Goal: Find specific page/section: Find specific page/section

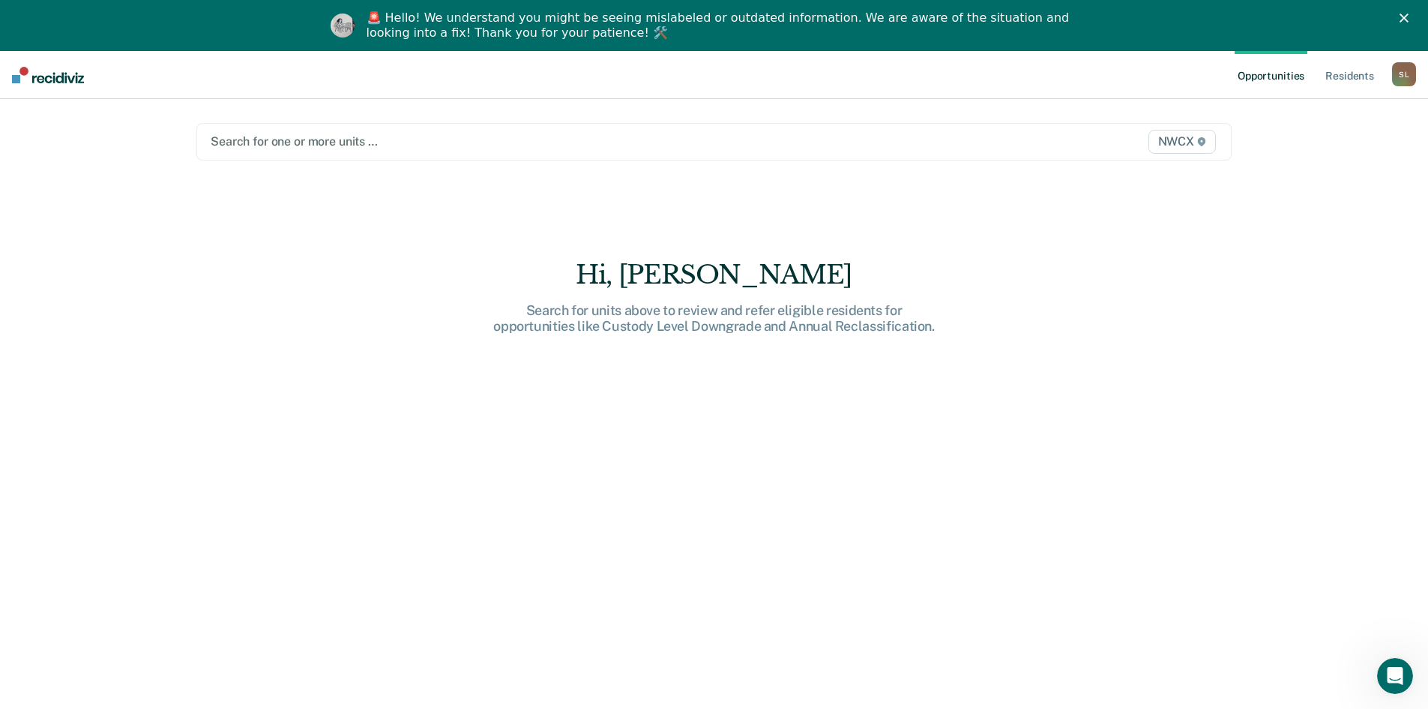
click at [268, 142] on div at bounding box center [563, 141] width 704 height 17
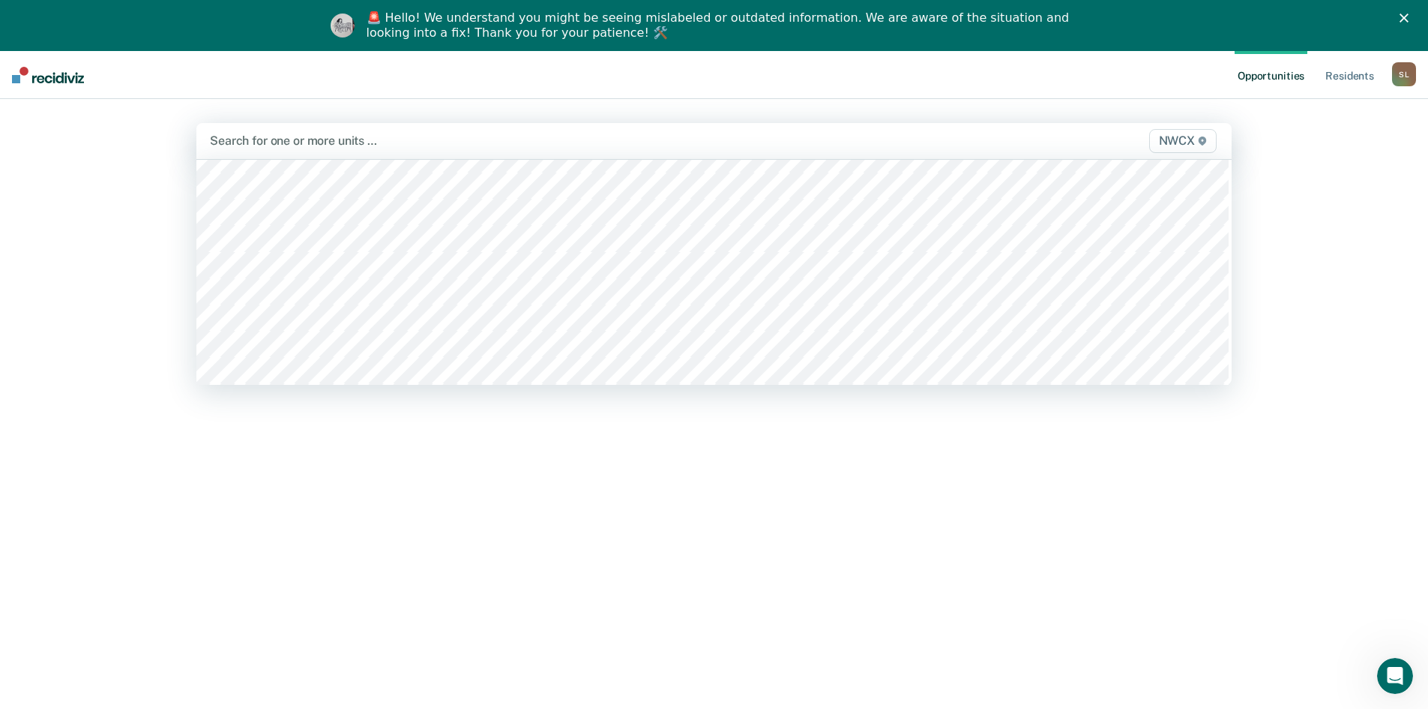
scroll to position [6074, 0]
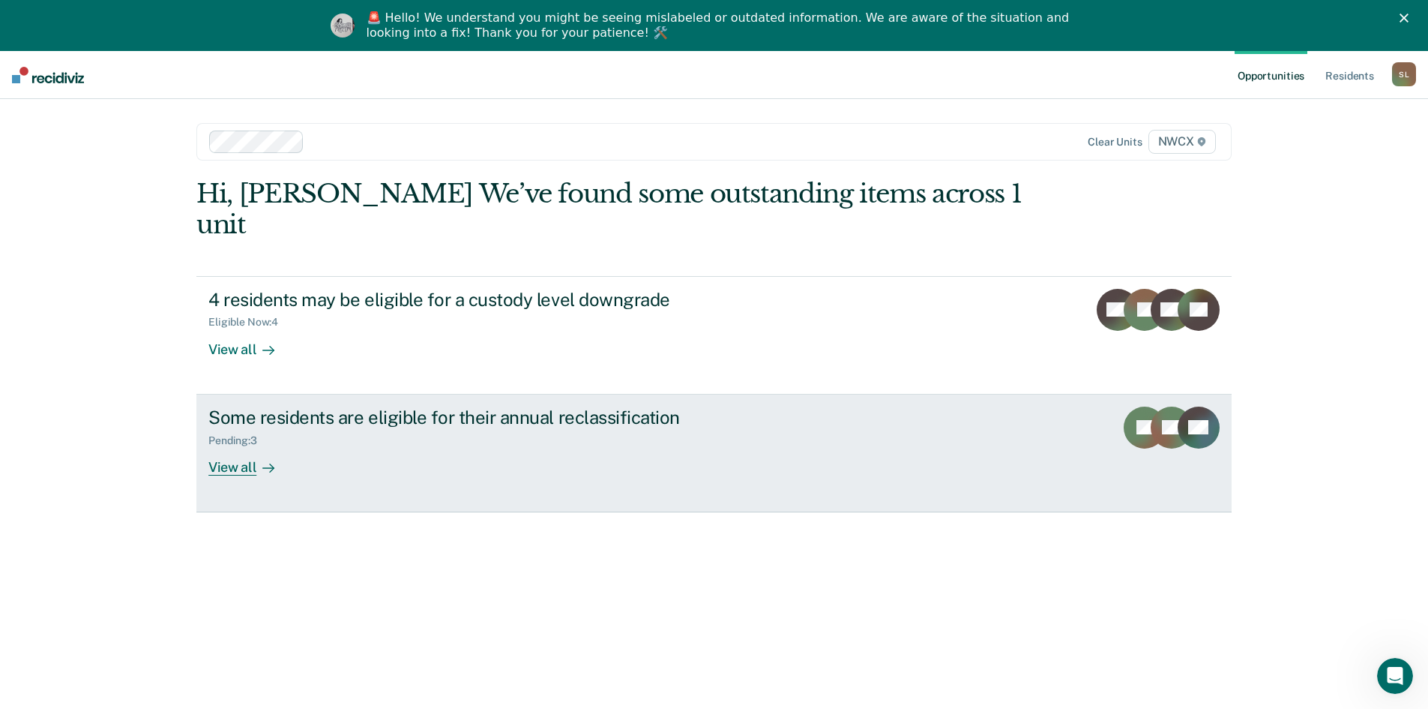
click at [238, 446] on div "View all" at bounding box center [250, 460] width 84 height 29
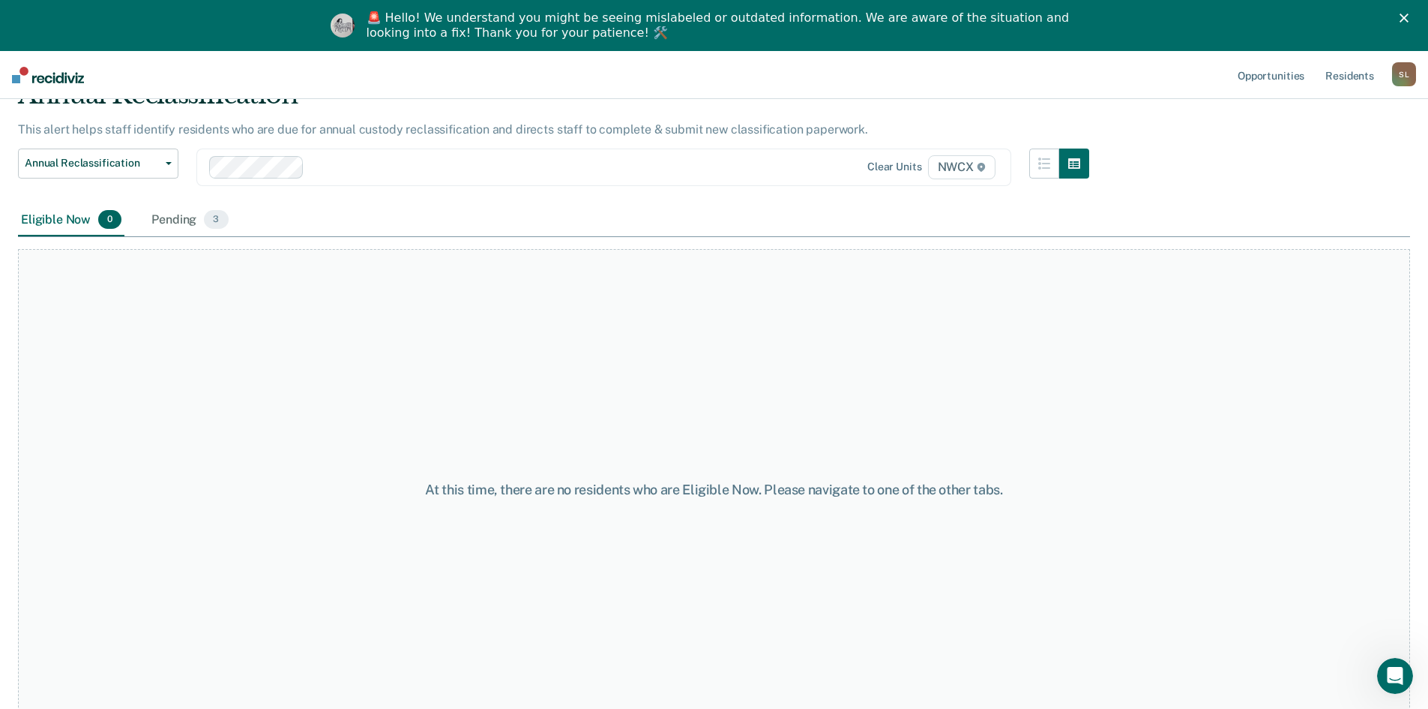
scroll to position [96, 0]
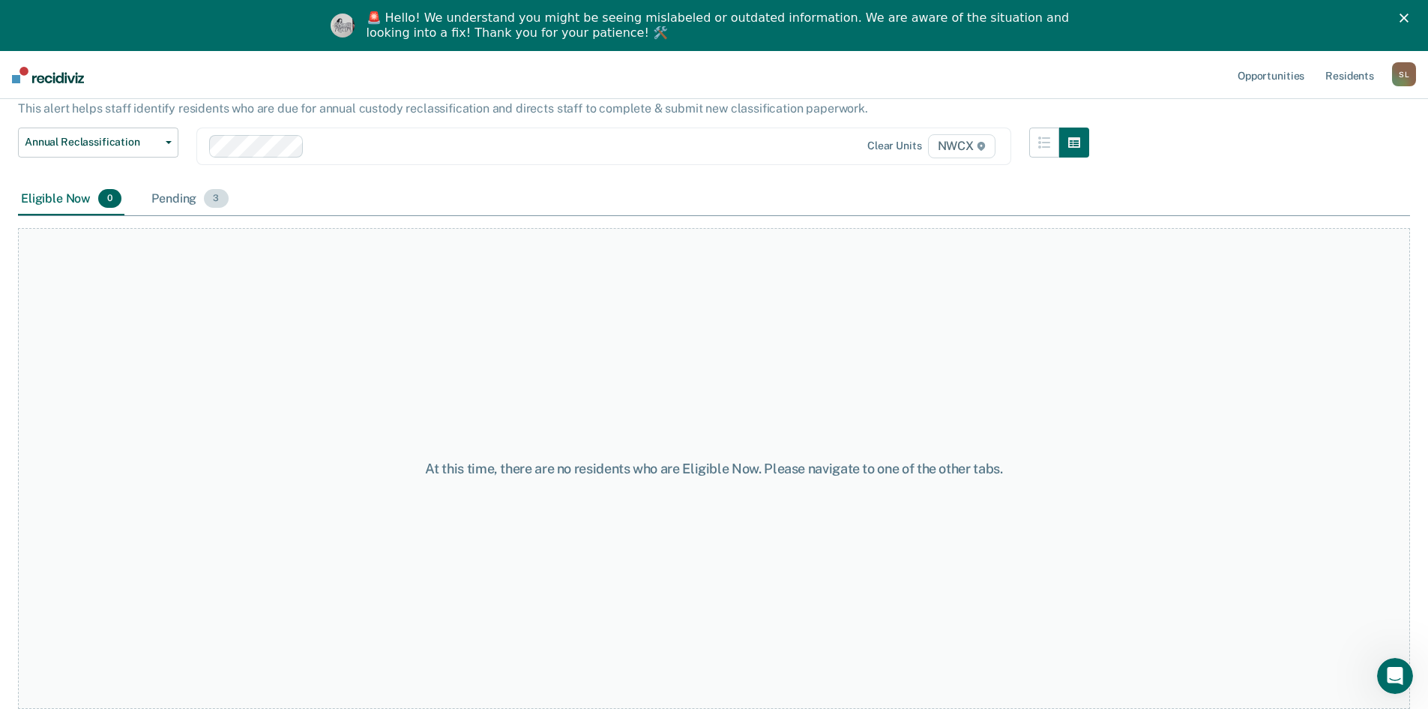
click at [176, 200] on div "Pending 3" at bounding box center [189, 199] width 82 height 33
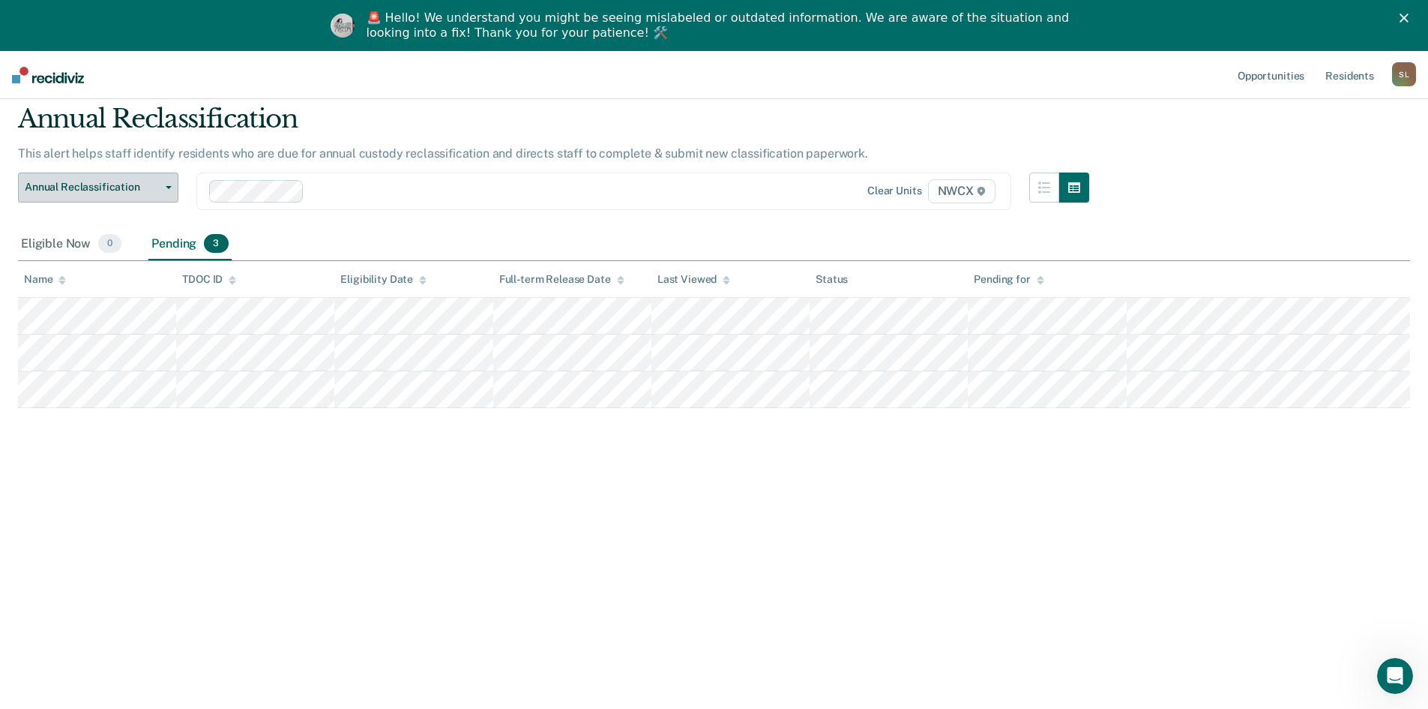
click at [166, 186] on icon "button" at bounding box center [169, 187] width 6 height 3
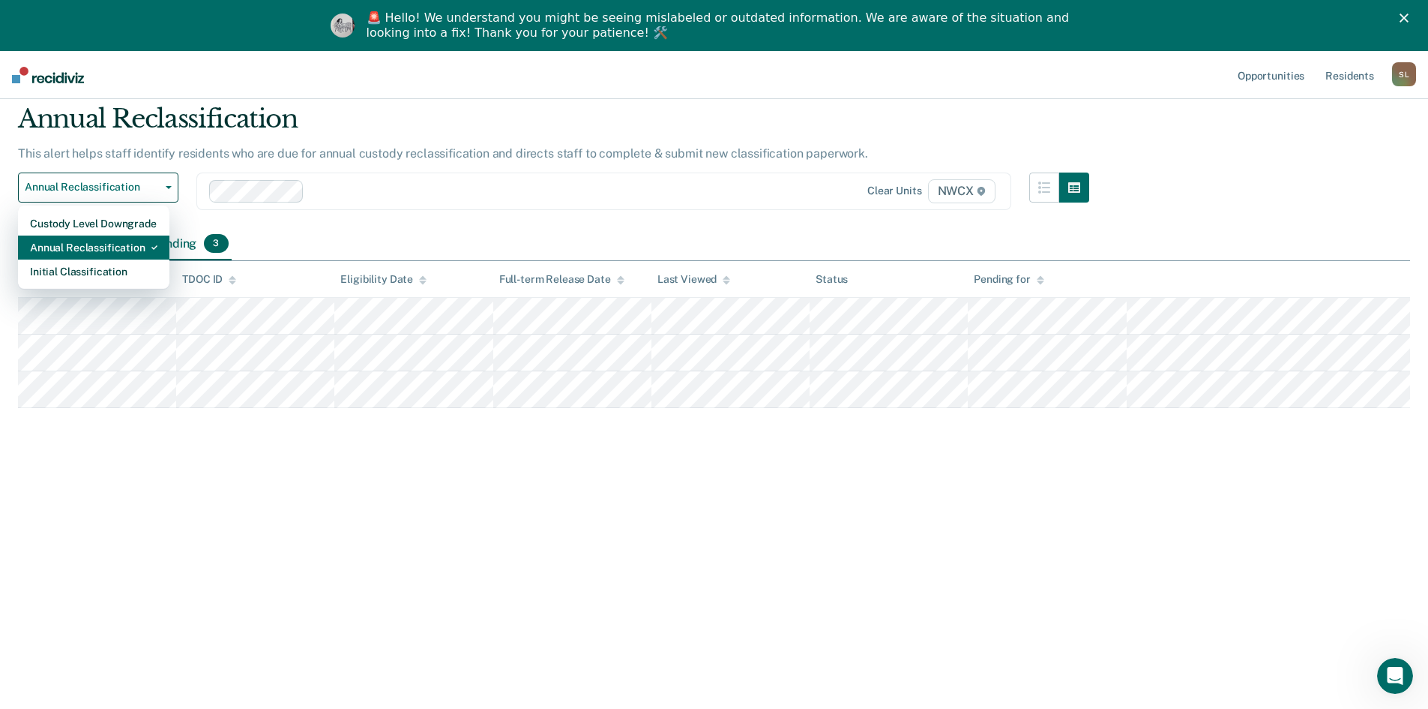
click at [136, 246] on div "Annual Reclassification" at bounding box center [93, 247] width 127 height 24
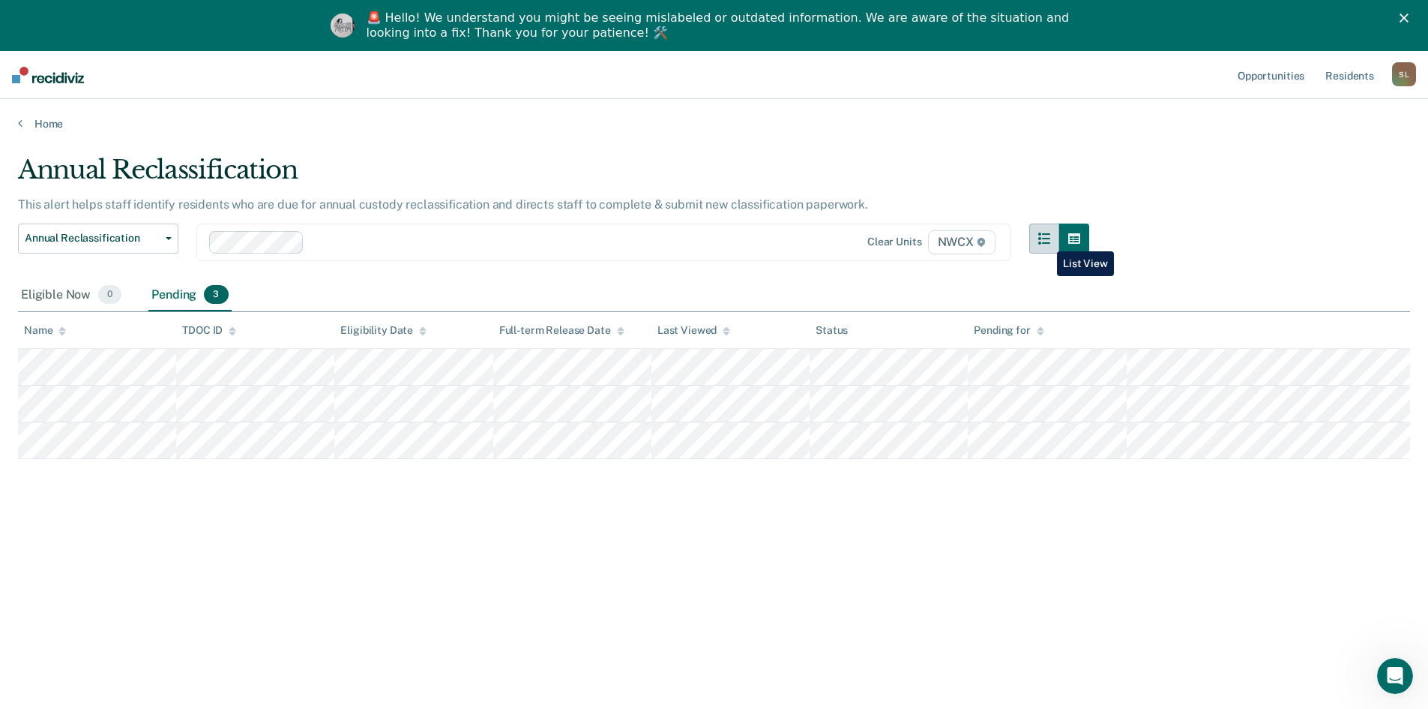
click at [1046, 240] on button "button" at bounding box center [1045, 238] width 30 height 30
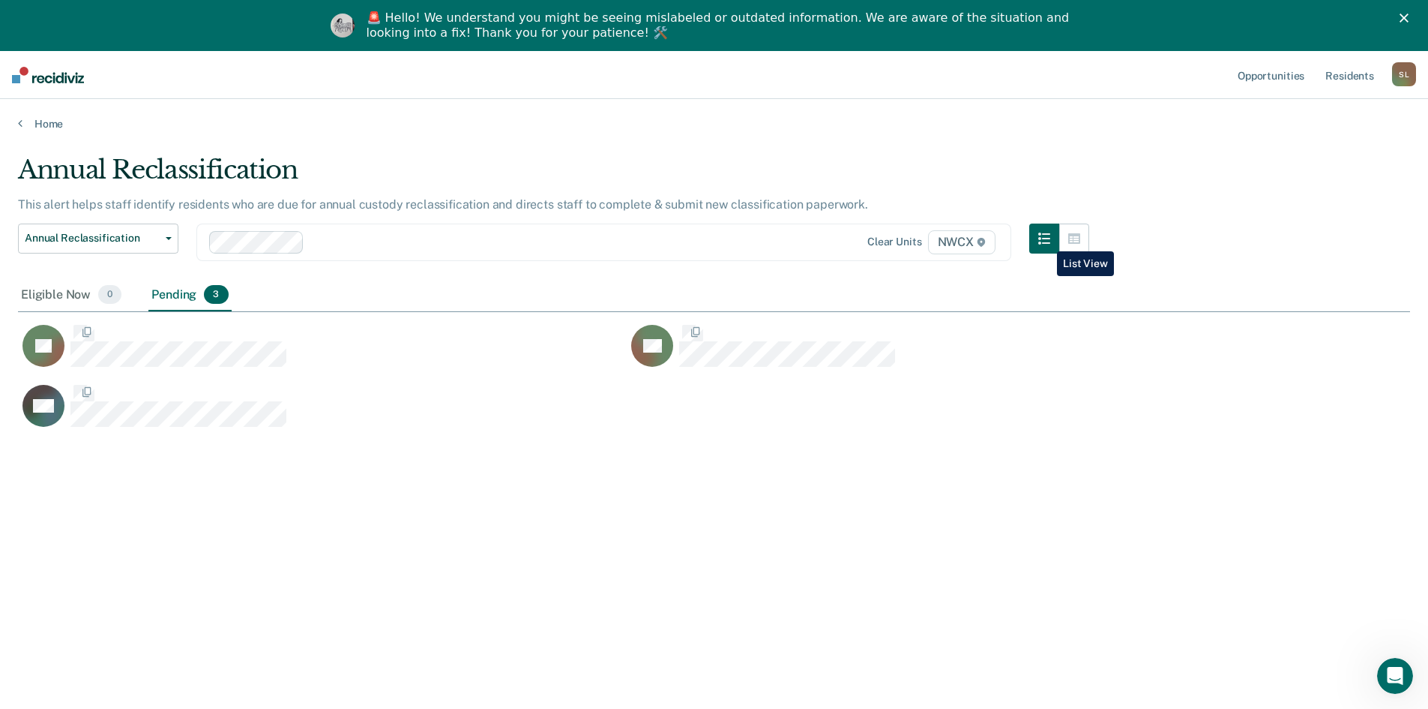
scroll to position [481, 1381]
click at [1080, 238] on icon "button" at bounding box center [1074, 238] width 12 height 12
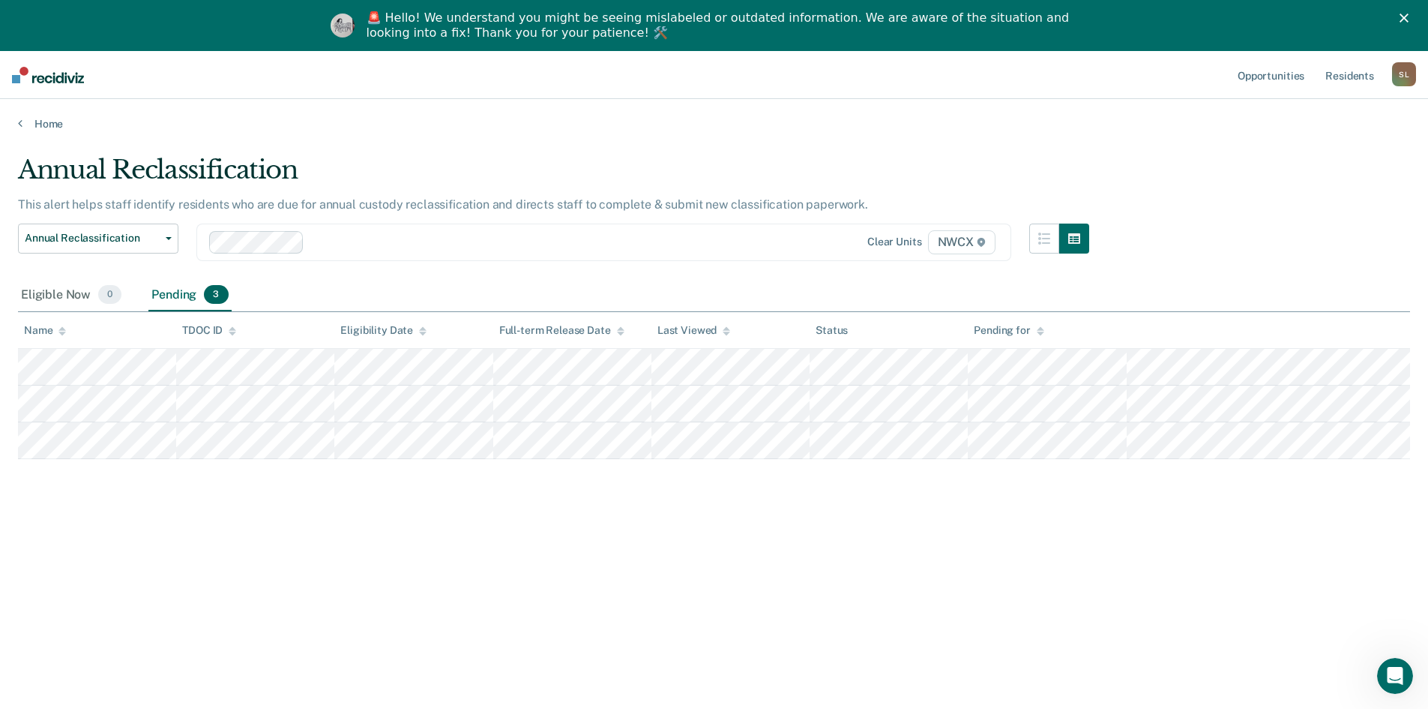
click at [349, 241] on div at bounding box center [535, 241] width 450 height 17
click at [73, 297] on div "Eligible Now 0" at bounding box center [71, 295] width 106 height 33
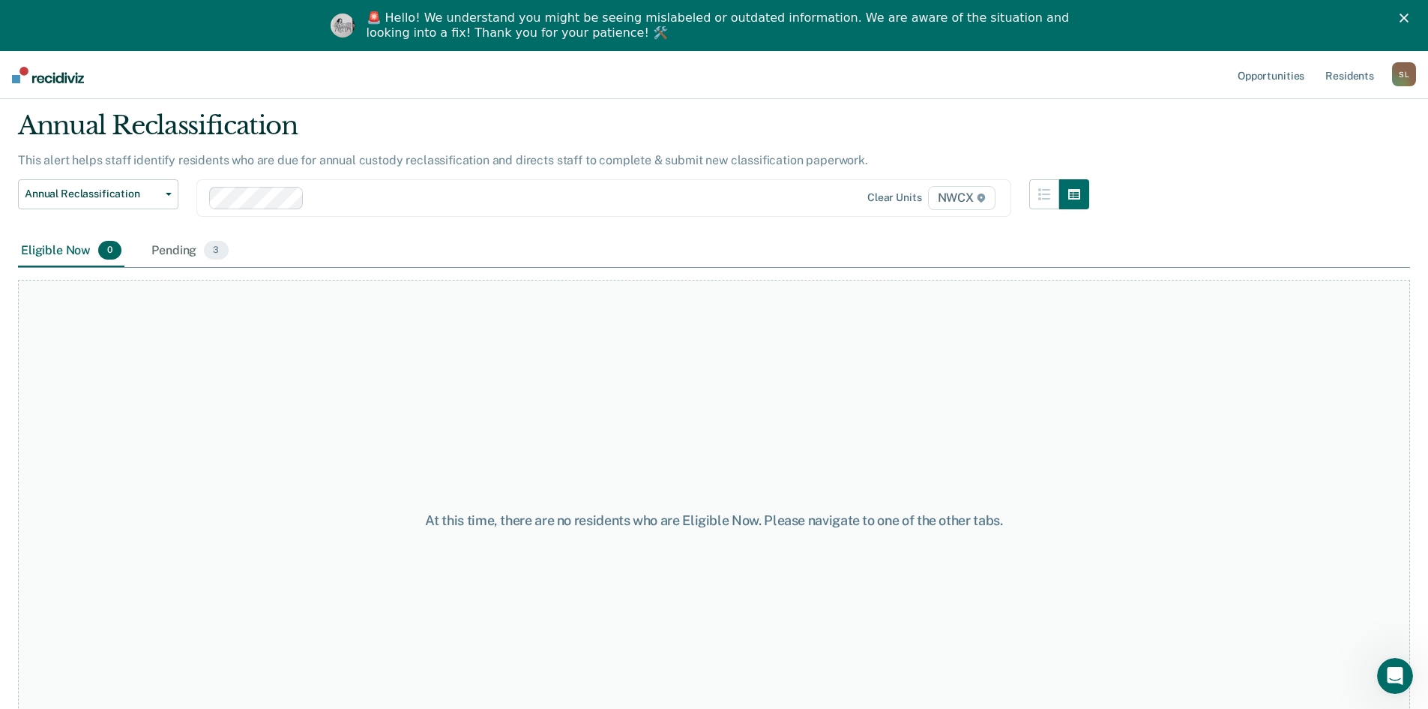
scroll to position [0, 0]
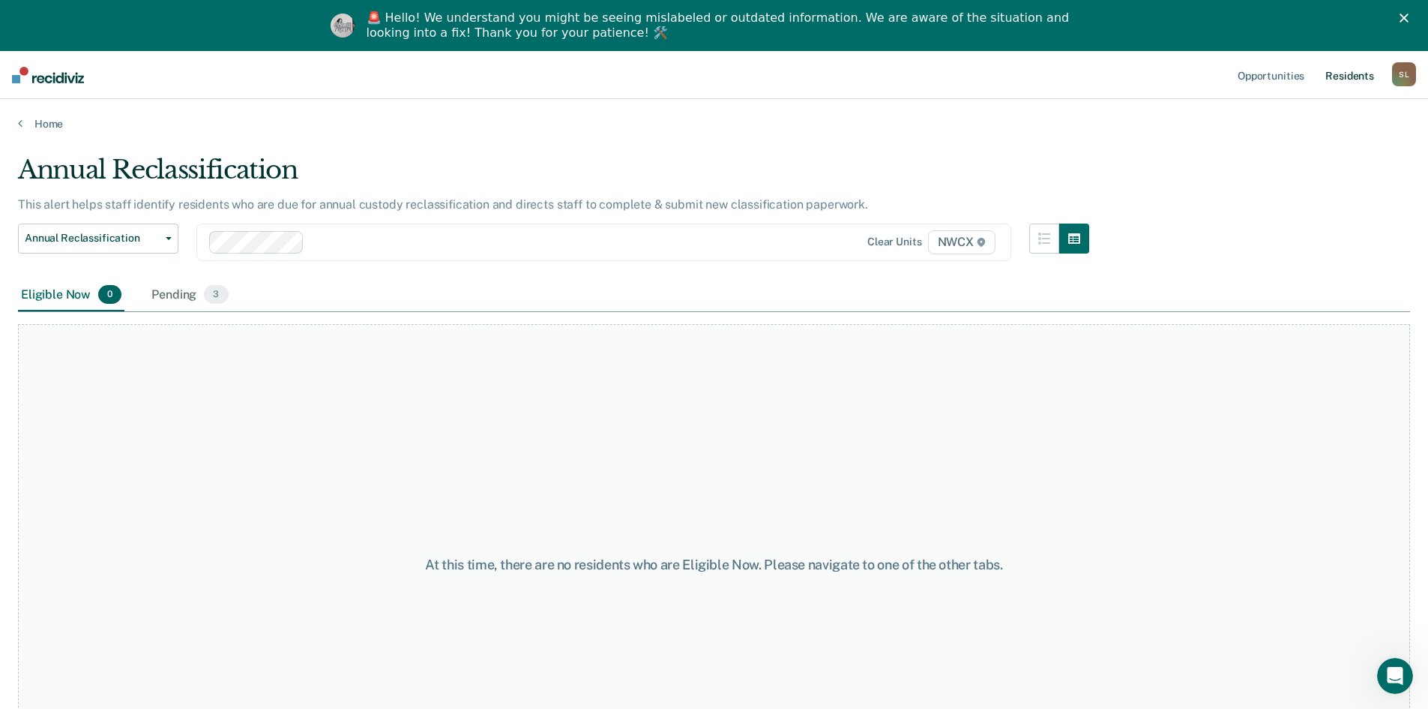
click at [1365, 78] on link "Resident s" at bounding box center [1350, 75] width 55 height 48
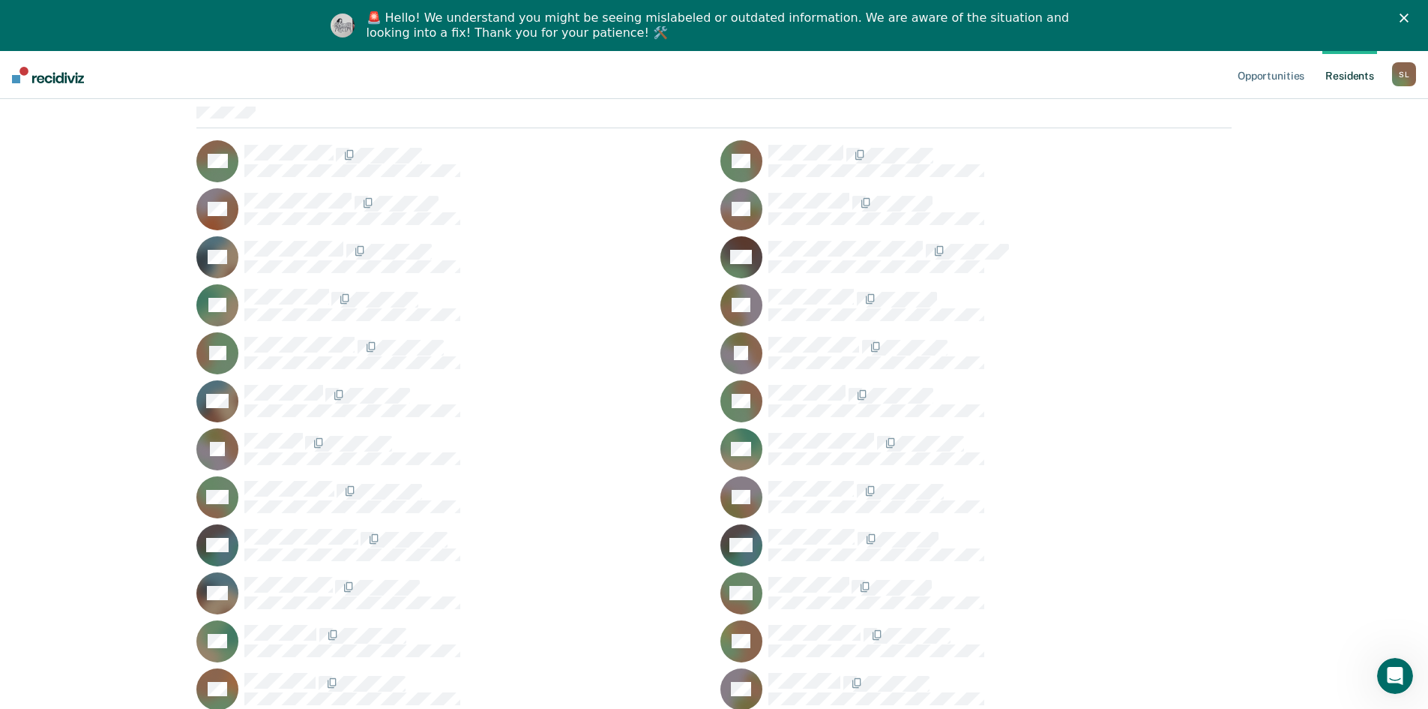
scroll to position [150, 0]
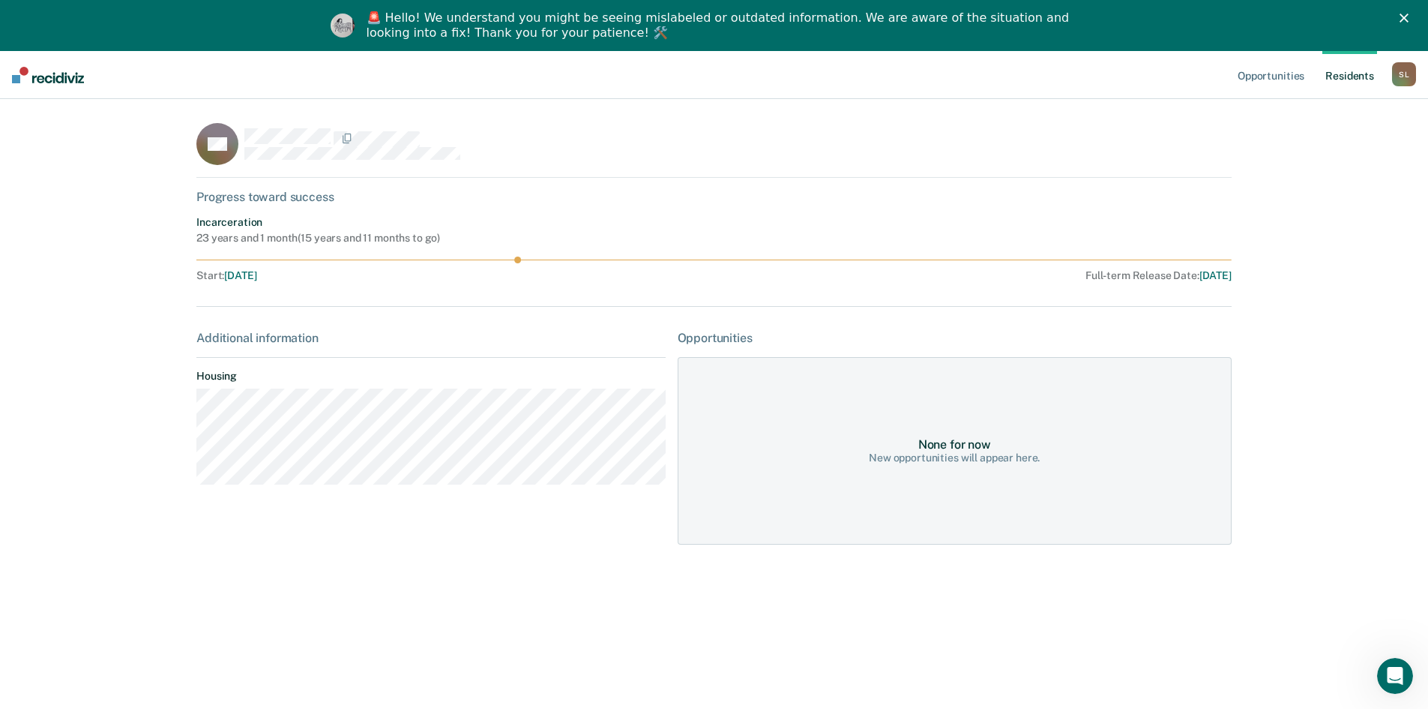
click at [1213, 277] on span "[DATE]" at bounding box center [1216, 275] width 32 height 12
click at [1409, 18] on polygon "Close" at bounding box center [1404, 17] width 9 height 9
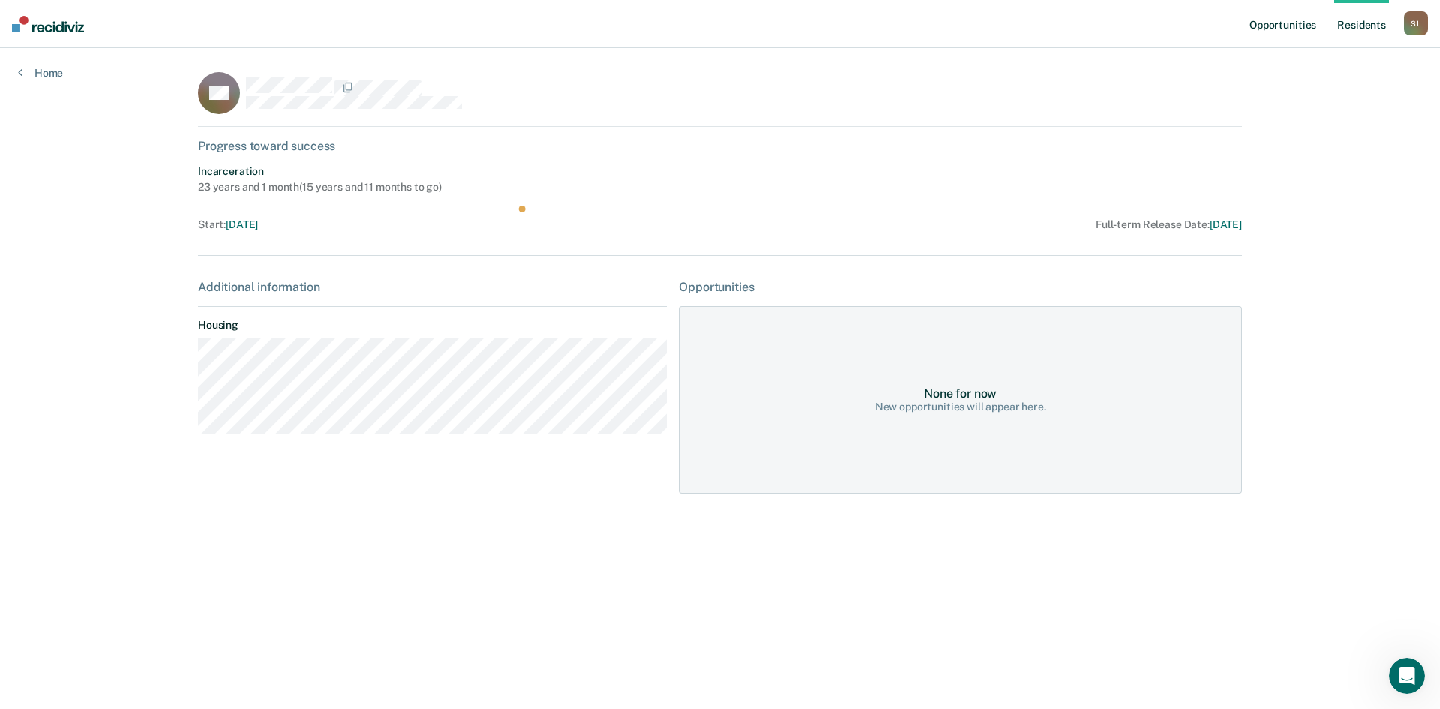
click at [1257, 22] on link "Opportunities" at bounding box center [1282, 24] width 73 height 48
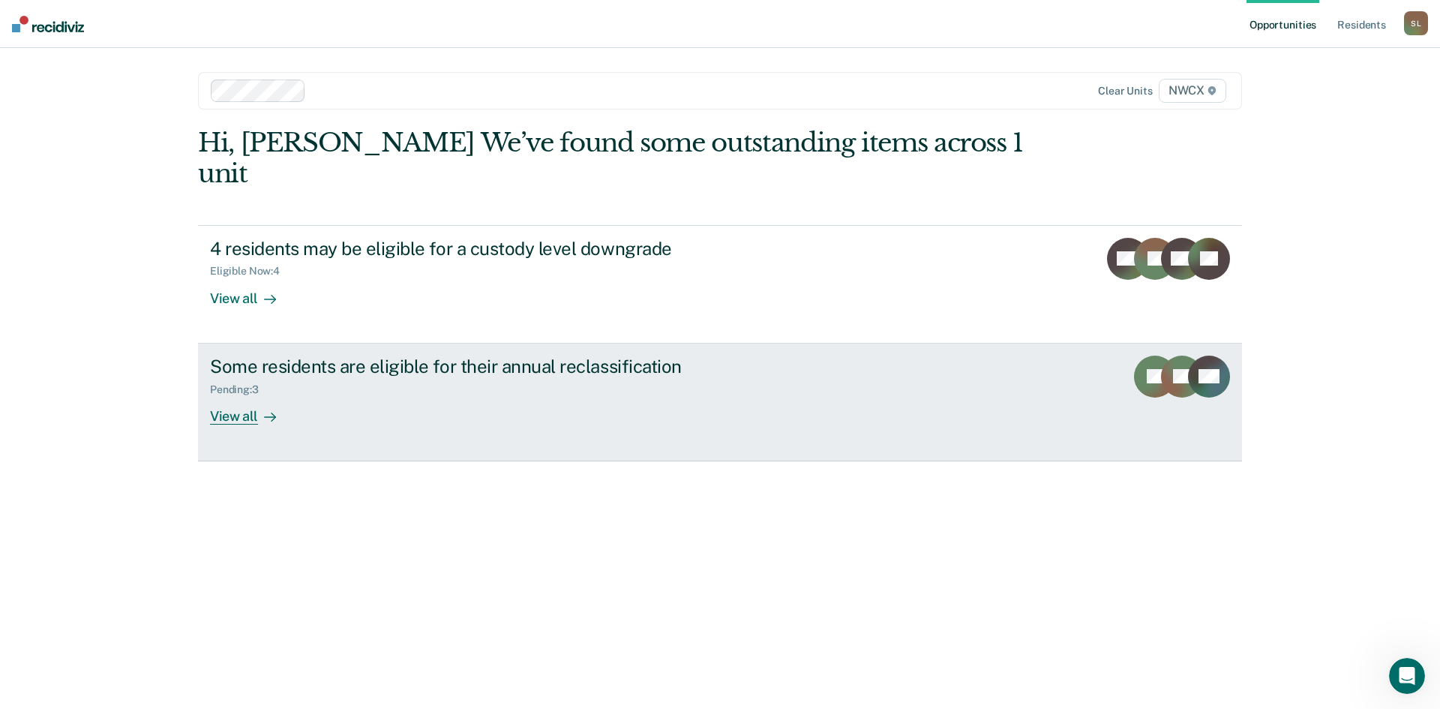
click at [245, 395] on div "View all" at bounding box center [252, 409] width 84 height 29
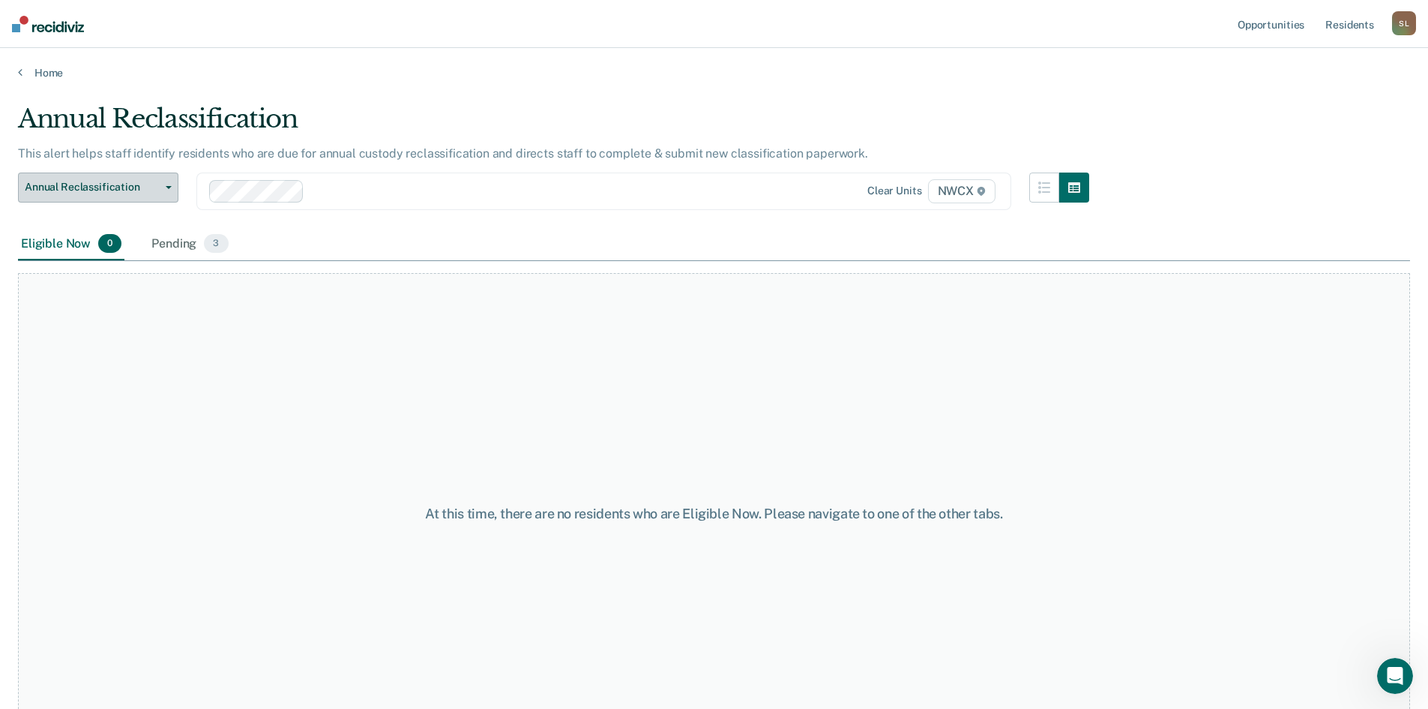
click at [162, 182] on button "Annual Reclassification" at bounding box center [98, 187] width 160 height 30
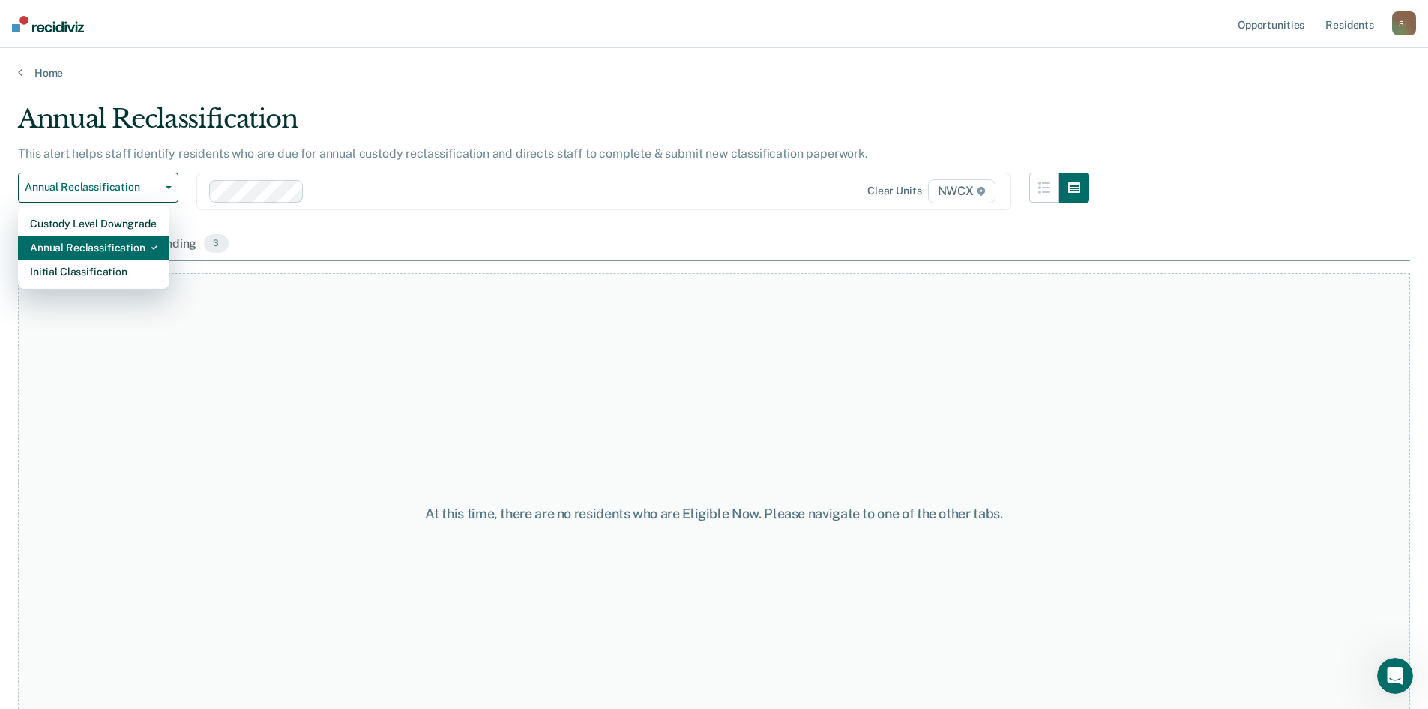
click at [115, 251] on div "Annual Reclassification" at bounding box center [93, 247] width 127 height 24
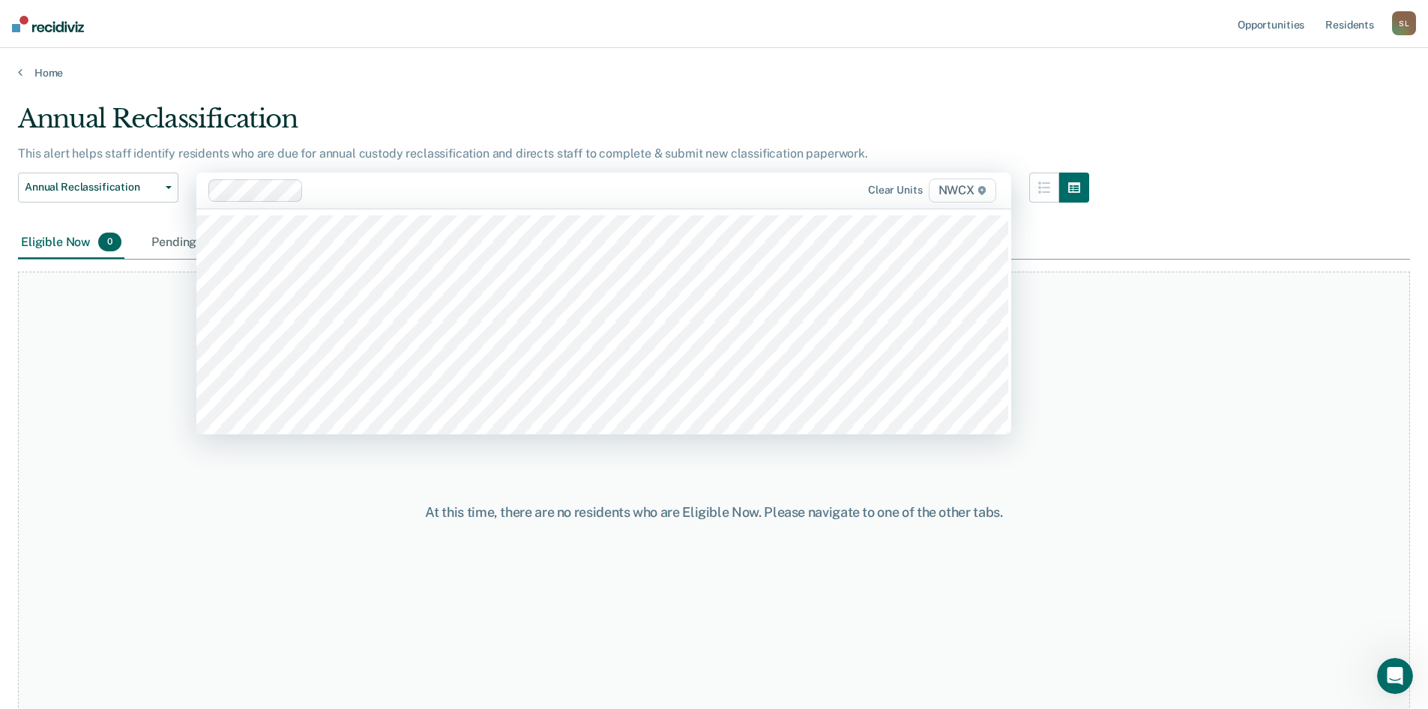
click at [986, 189] on icon at bounding box center [982, 190] width 7 height 9
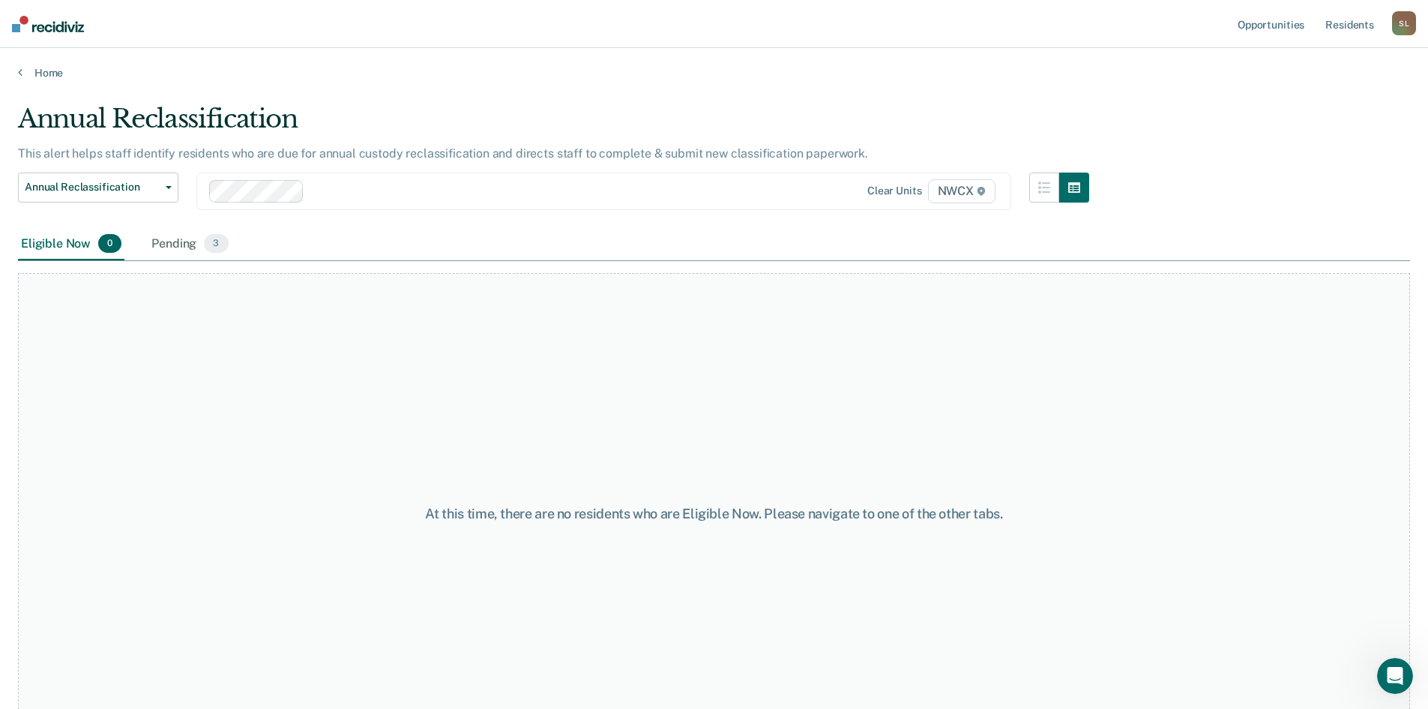
click at [985, 189] on icon at bounding box center [981, 191] width 7 height 9
click at [167, 188] on icon "button" at bounding box center [169, 187] width 6 height 3
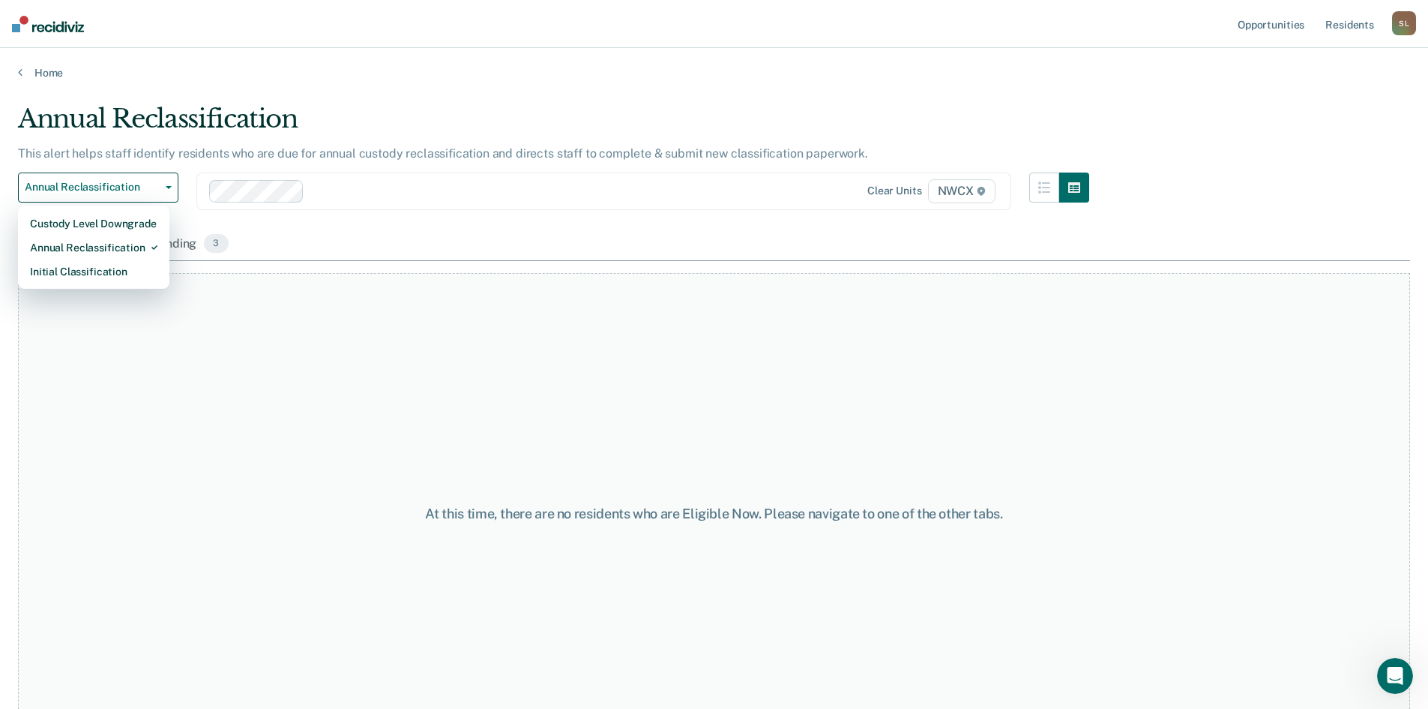
click at [316, 369] on div "At this time, there are no residents who are Eligible Now. Please navigate to o…" at bounding box center [714, 513] width 1392 height 481
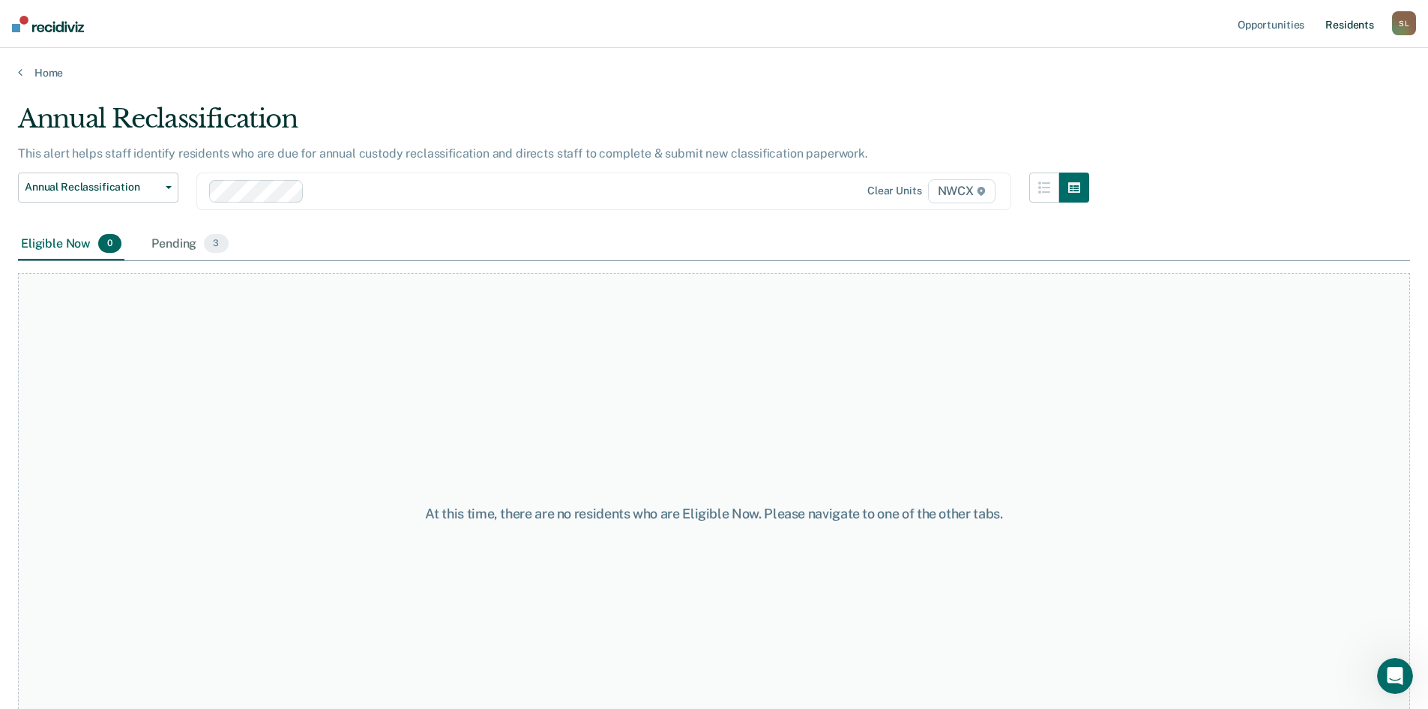
click at [1356, 25] on link "Resident s" at bounding box center [1350, 24] width 55 height 48
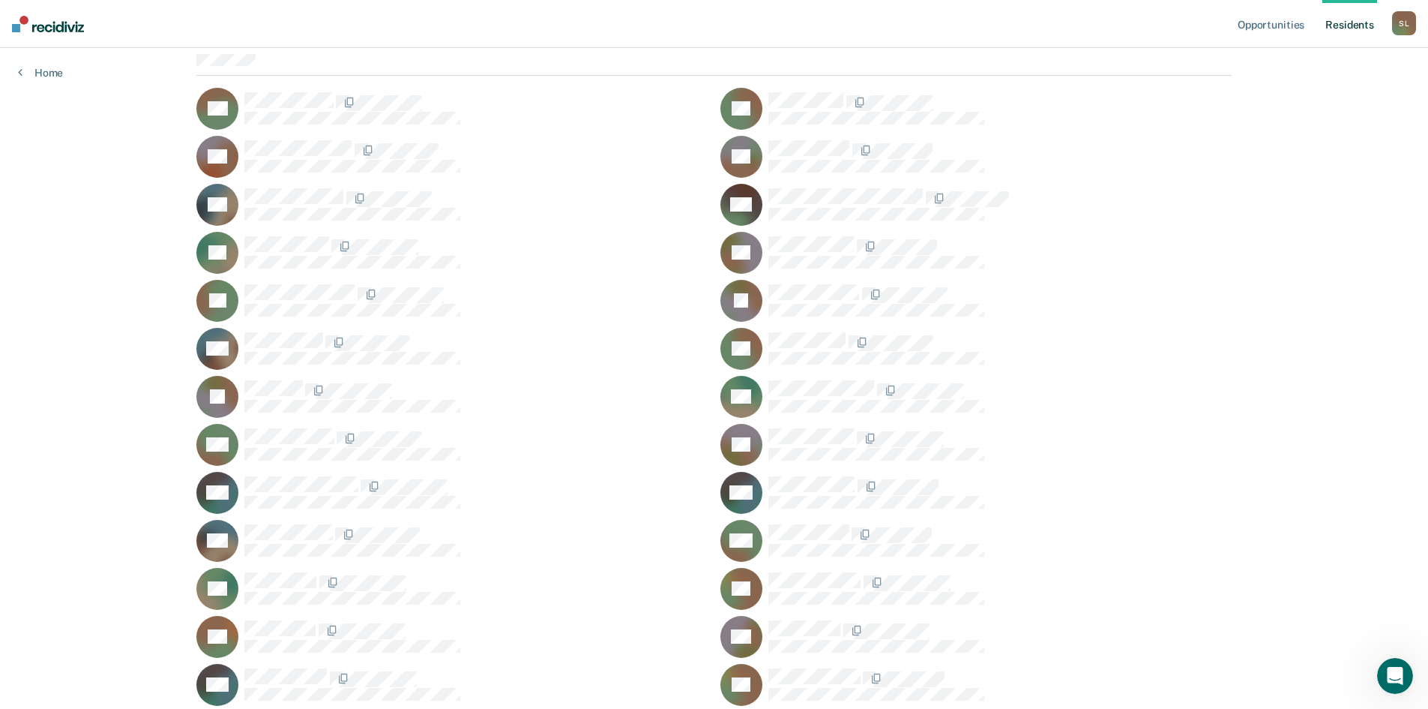
scroll to position [150, 0]
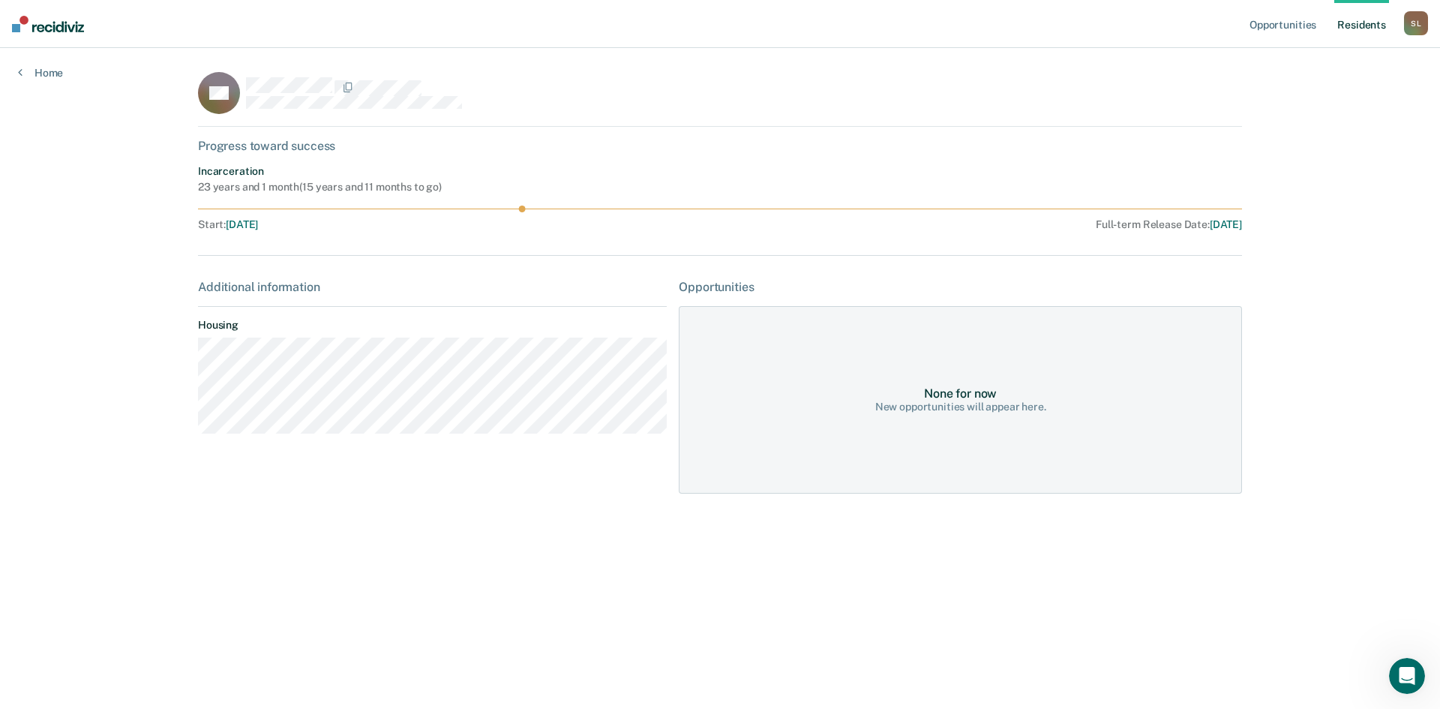
click at [1352, 25] on link "Resident s" at bounding box center [1361, 24] width 55 height 48
